Goal: Task Accomplishment & Management: Use online tool/utility

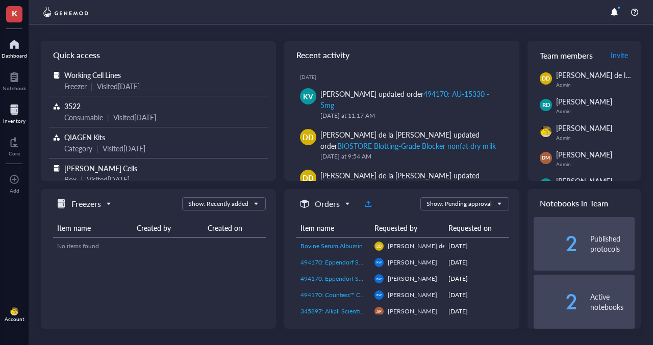
click at [16, 113] on div at bounding box center [14, 110] width 22 height 16
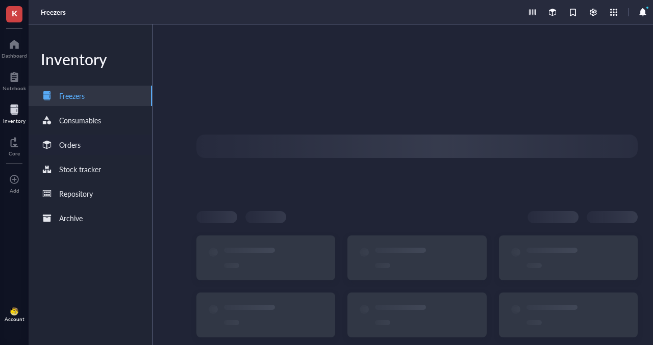
click at [101, 142] on div "Orders" at bounding box center [90, 145] width 123 height 20
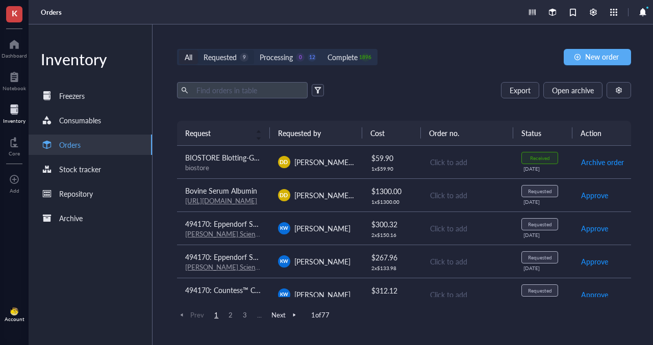
click at [236, 55] on div "Requested" at bounding box center [220, 57] width 33 height 11
click at [198, 50] on input "Requested 9" at bounding box center [198, 50] width 0 height 0
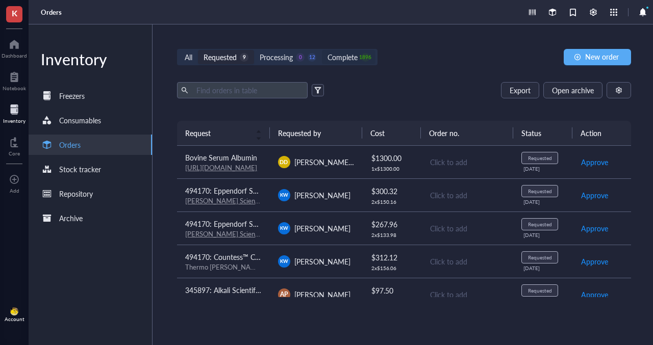
click at [330, 54] on div "Complete" at bounding box center [343, 57] width 30 height 11
click at [322, 50] on input "Complete 1896" at bounding box center [322, 50] width 0 height 0
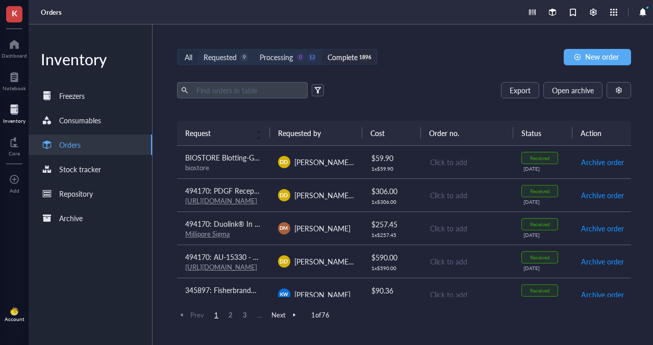
click at [183, 61] on div "All" at bounding box center [188, 57] width 19 height 14
click at [179, 50] on input "All" at bounding box center [179, 50] width 0 height 0
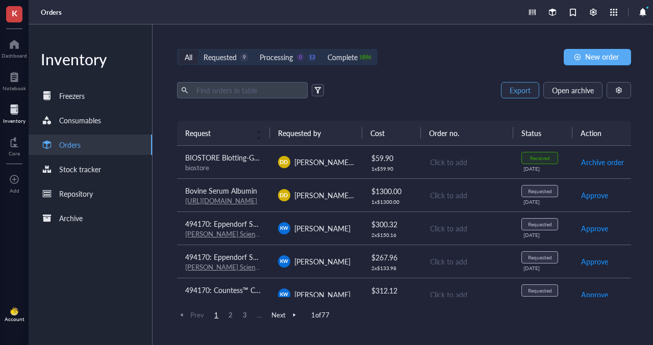
click at [520, 88] on span "Export" at bounding box center [520, 90] width 21 height 8
